Goal: Information Seeking & Learning: Check status

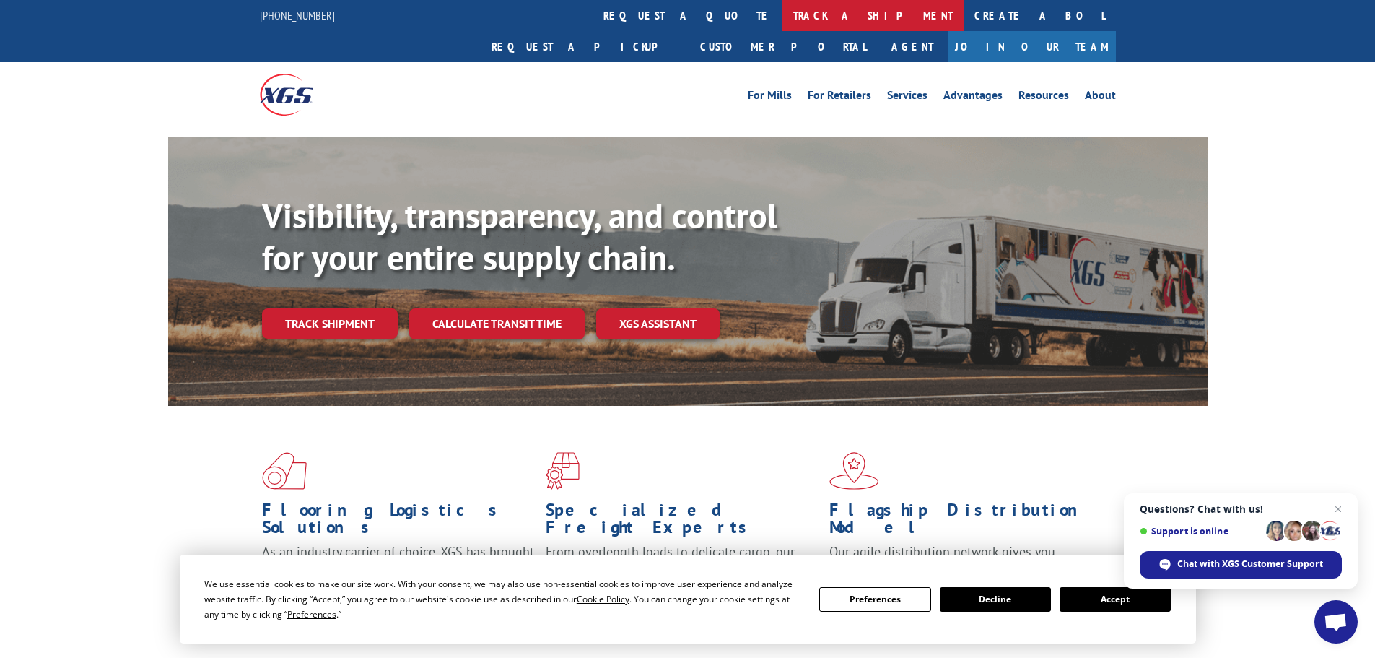
click at [783, 9] on link "track a shipment" at bounding box center [873, 15] width 181 height 31
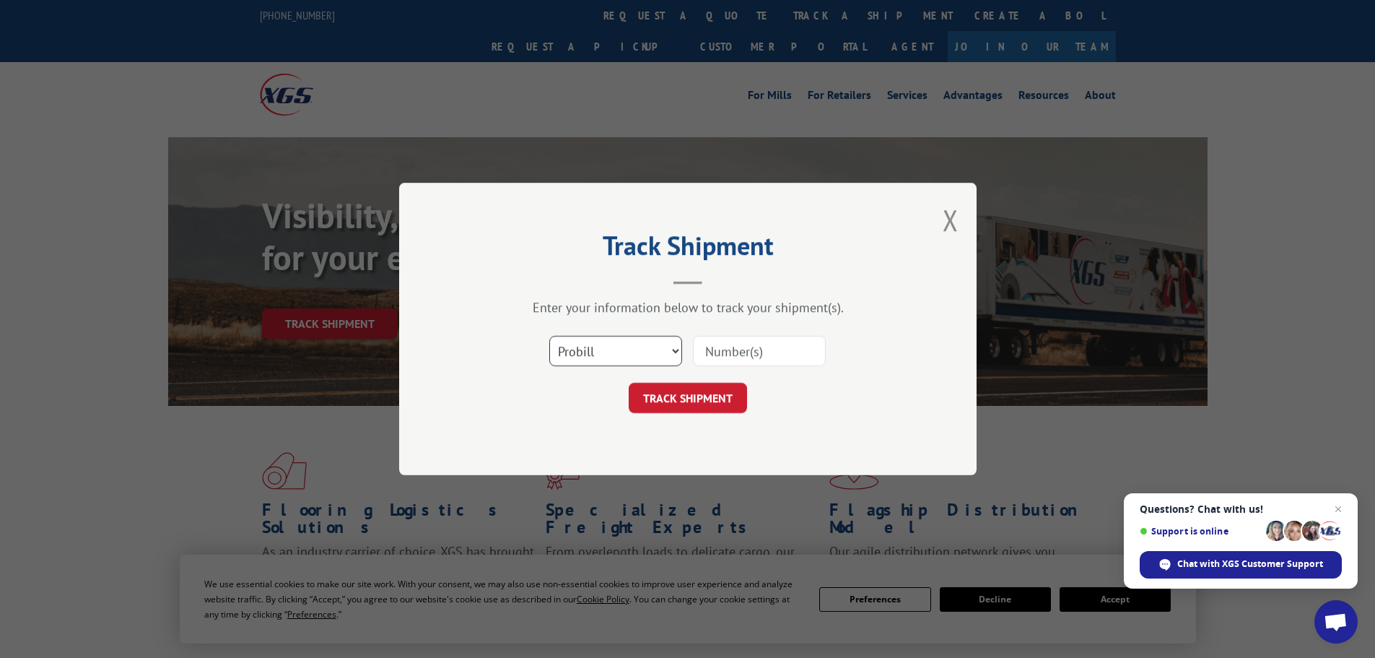
click at [600, 340] on select "Select category... Probill BOL PO" at bounding box center [615, 351] width 133 height 30
select select "bol"
click at [549, 336] on select "Select category... Probill BOL PO" at bounding box center [615, 351] width 133 height 30
click at [715, 354] on input at bounding box center [759, 351] width 133 height 30
paste input "5544235"
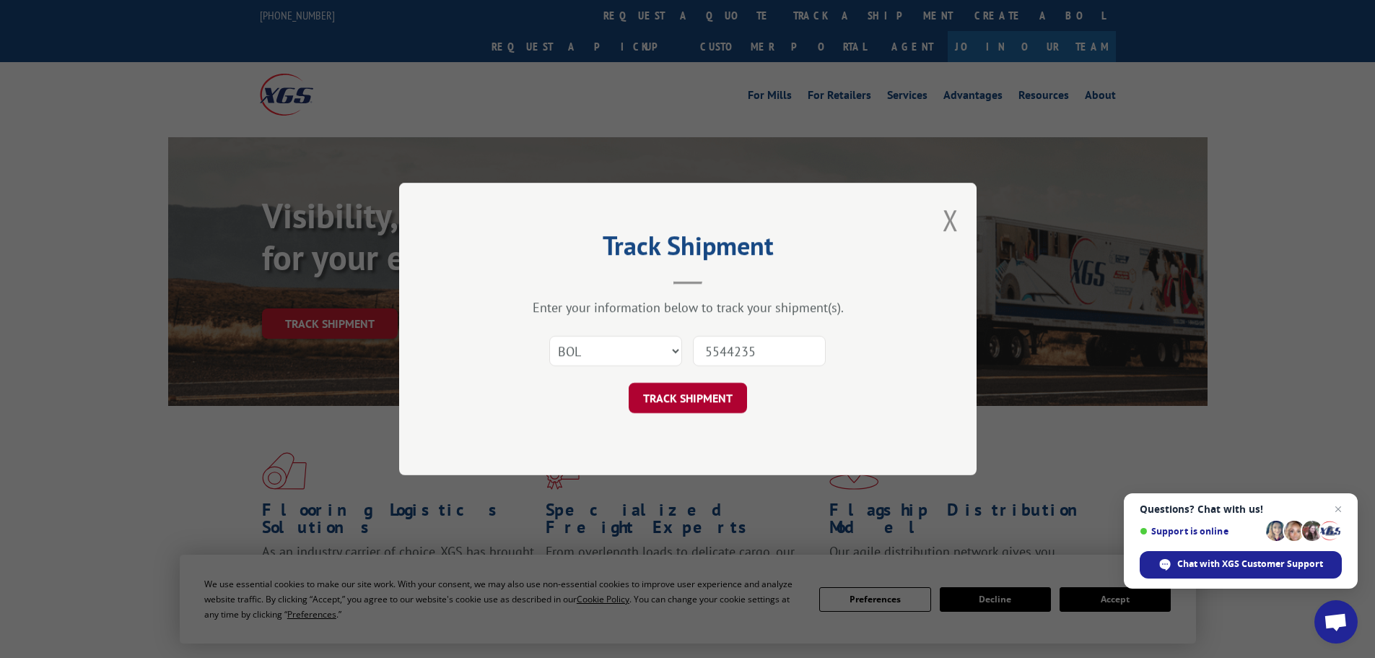
type input "5544235"
click at [714, 399] on button "TRACK SHIPMENT" at bounding box center [688, 398] width 118 height 30
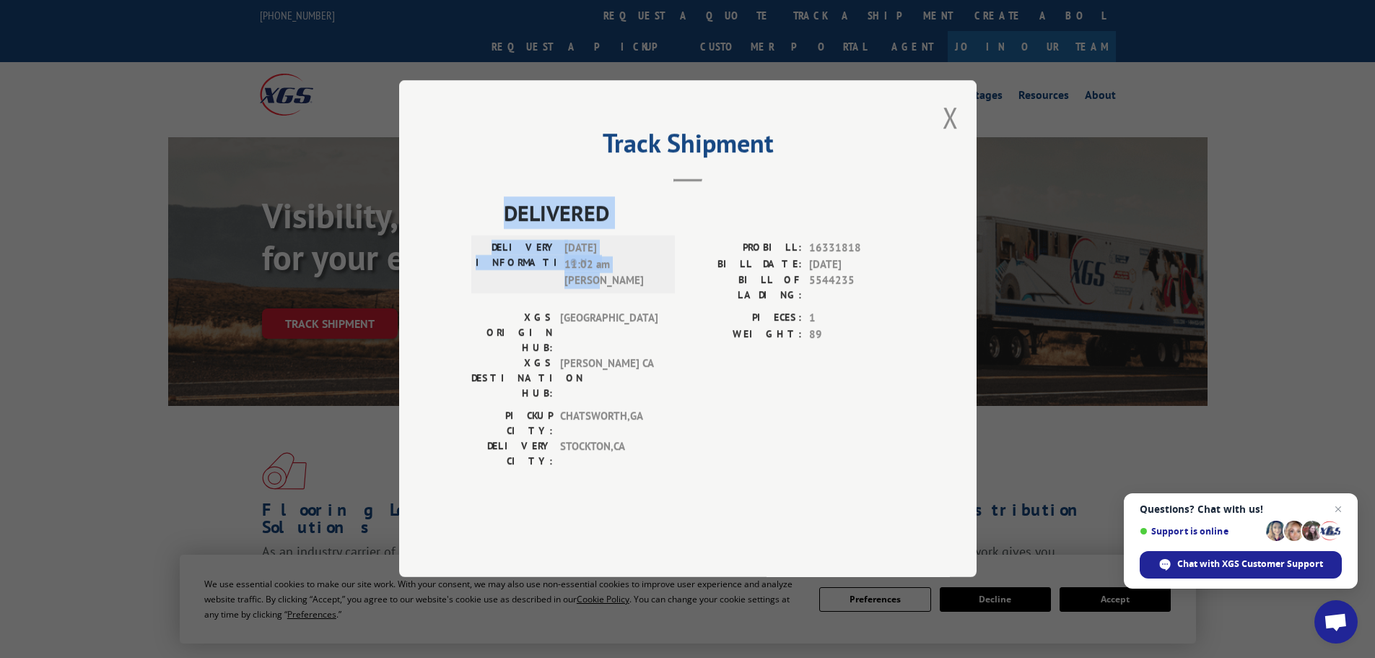
drag, startPoint x: 493, startPoint y: 246, endPoint x: 625, endPoint y: 321, distance: 151.6
click at [625, 321] on div "DELIVERED DELIVERY INFORMATION: [DATE] 11:02 am [PERSON_NAME]: 16331818 BILL DA…" at bounding box center [687, 336] width 433 height 279
copy div "DELIVERED DELIVERY INFORMATION: [DATE] 11:02 am [PERSON_NAME]"
